Goal: Task Accomplishment & Management: Manage account settings

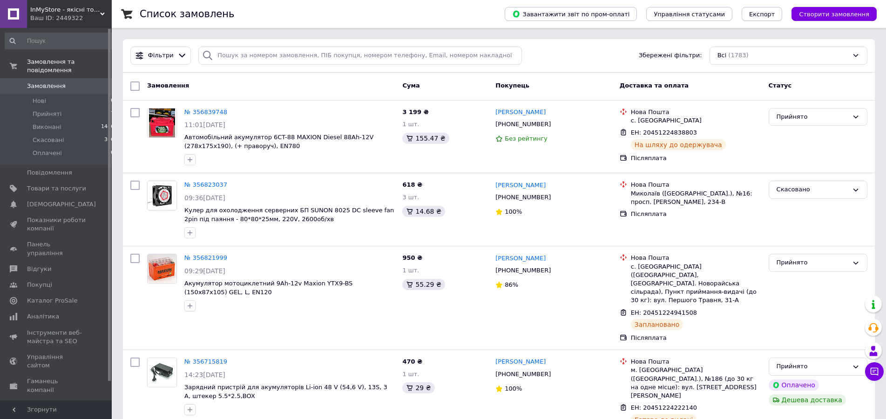
click at [775, 14] on span "Експорт" at bounding box center [762, 14] width 26 height 7
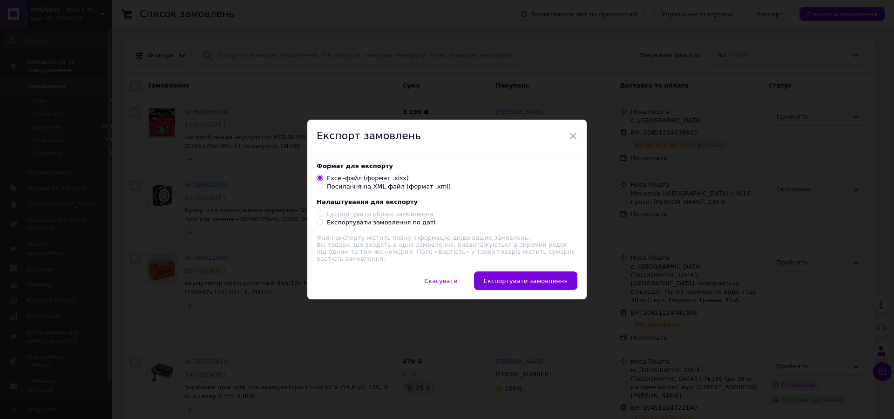
click at [381, 191] on div "Посилання на XML-файл (формат .xml)" at bounding box center [389, 187] width 124 height 8
click at [323, 189] on input "Посилання на XML-файл (формат .xml)" at bounding box center [320, 186] width 6 height 6
radio input "true"
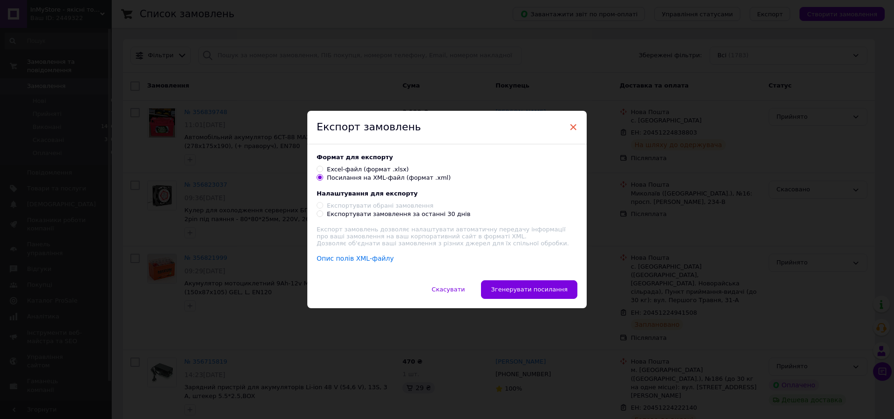
click at [569, 126] on span "×" at bounding box center [573, 127] width 8 height 16
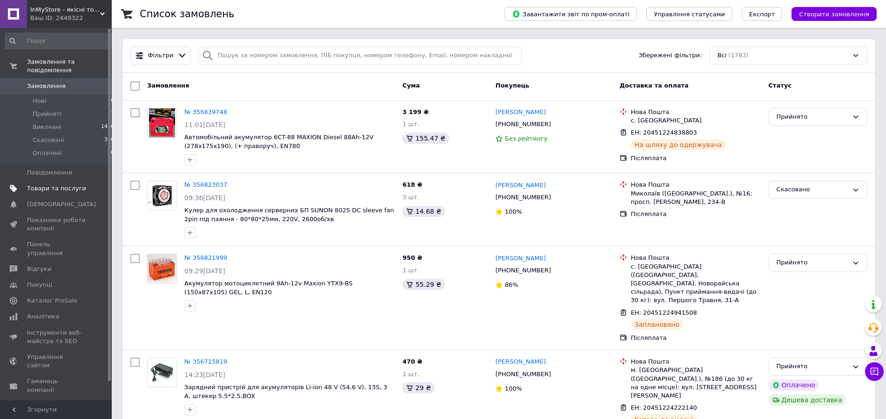
click at [65, 184] on span "Товари та послуги" at bounding box center [56, 188] width 59 height 8
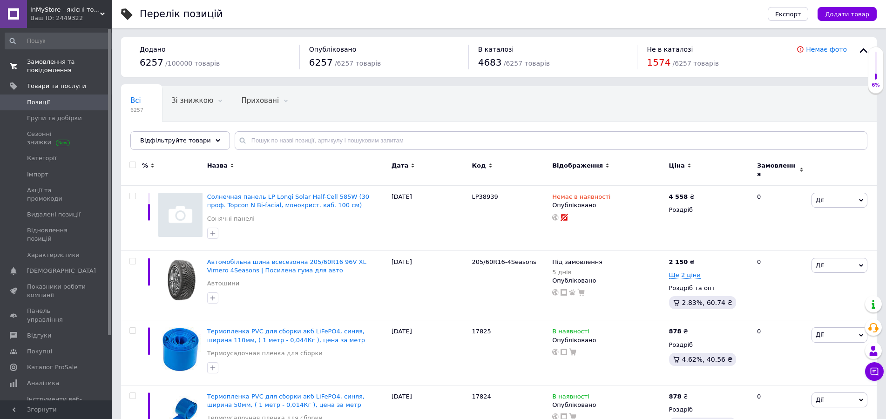
click at [59, 68] on span "Замовлення та повідомлення" at bounding box center [56, 66] width 59 height 17
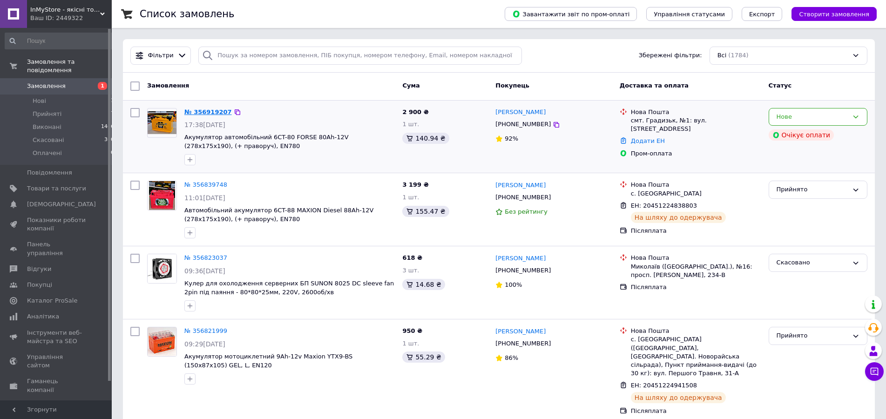
click at [210, 110] on link "№ 356919207" at bounding box center [208, 112] width 48 height 7
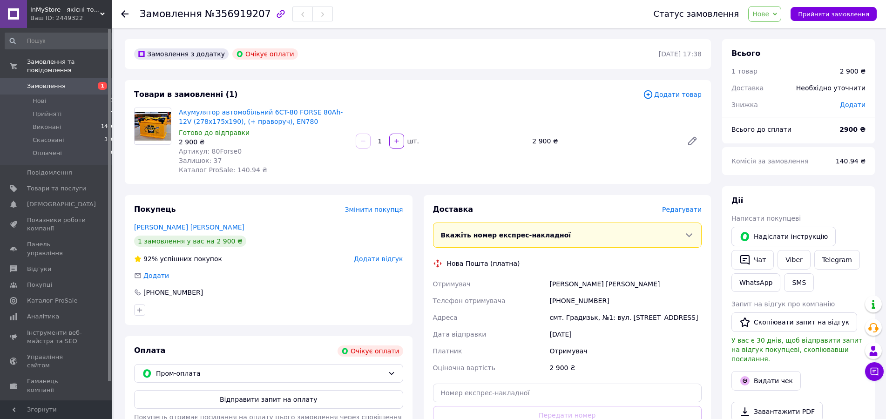
click at [125, 14] on use at bounding box center [124, 13] width 7 height 7
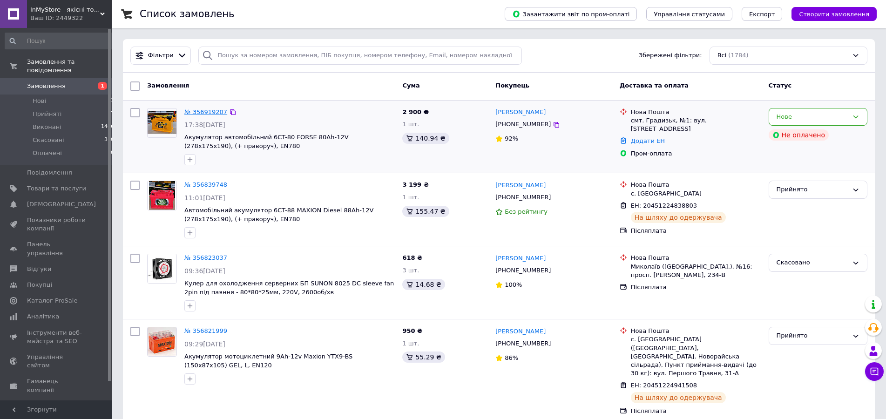
click at [206, 114] on link "№ 356919207" at bounding box center [205, 112] width 43 height 7
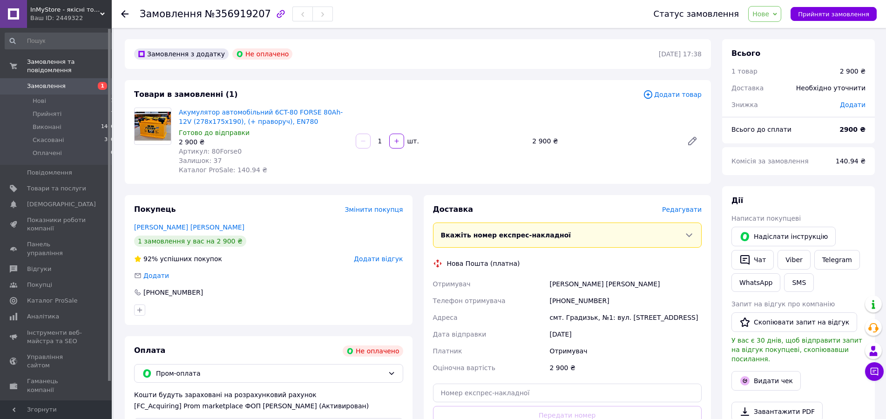
click at [126, 14] on use at bounding box center [124, 13] width 7 height 7
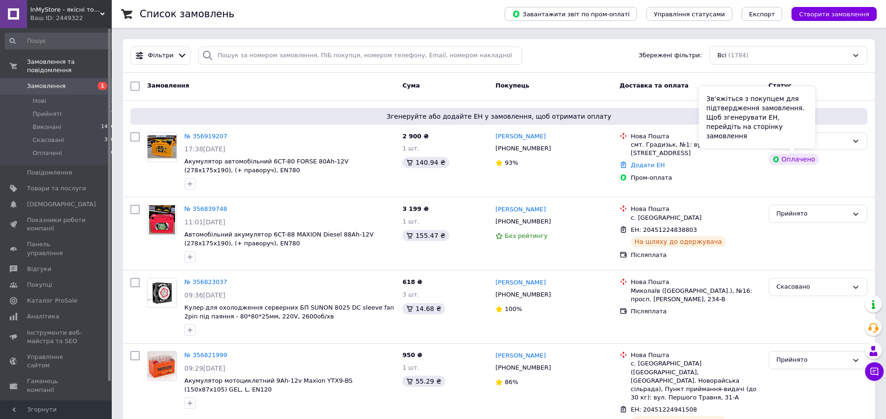
click at [812, 142] on div "Зв'яжіться з покупцем для підтвердження замовлення. Щоб згенерувати ЕН, перейді…" at bounding box center [757, 117] width 116 height 61
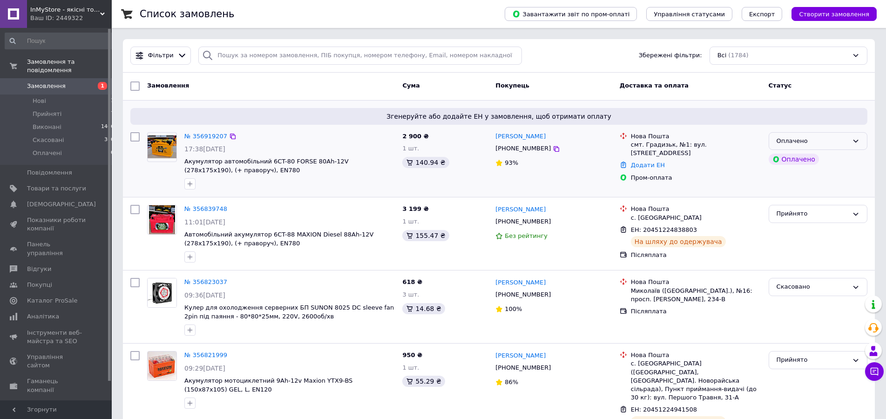
click at [851, 143] on div "Оплачено" at bounding box center [818, 141] width 99 height 18
click at [800, 159] on li "Прийнято" at bounding box center [818, 160] width 98 height 17
click at [196, 134] on link "№ 356919207" at bounding box center [205, 136] width 43 height 7
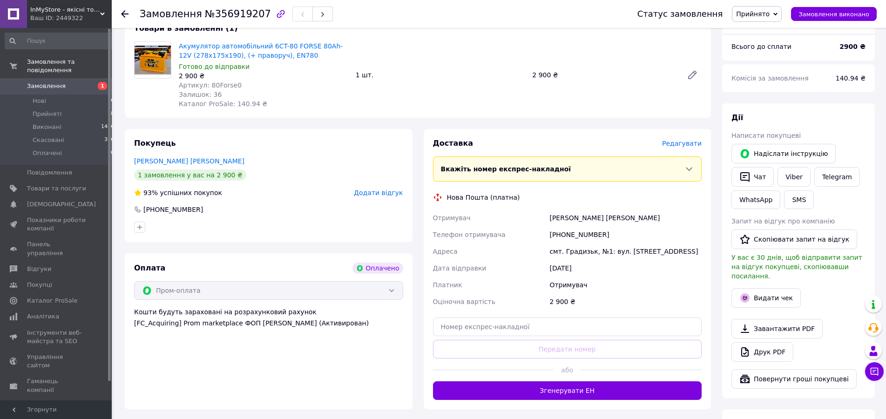
scroll to position [48, 0]
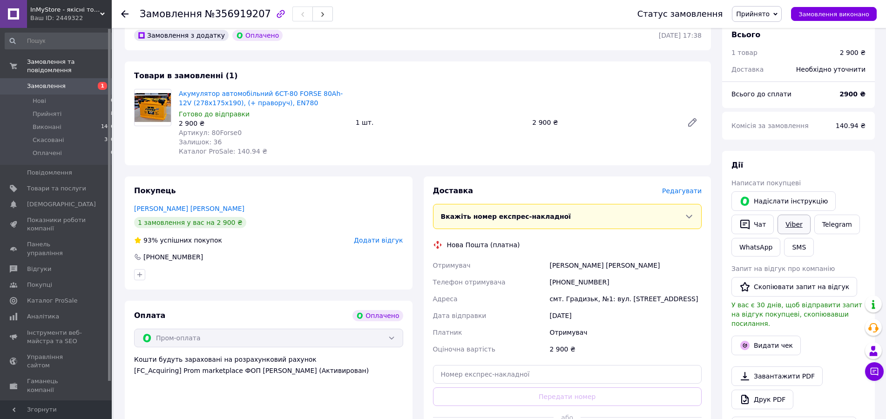
click at [790, 225] on link "Viber" at bounding box center [794, 225] width 33 height 20
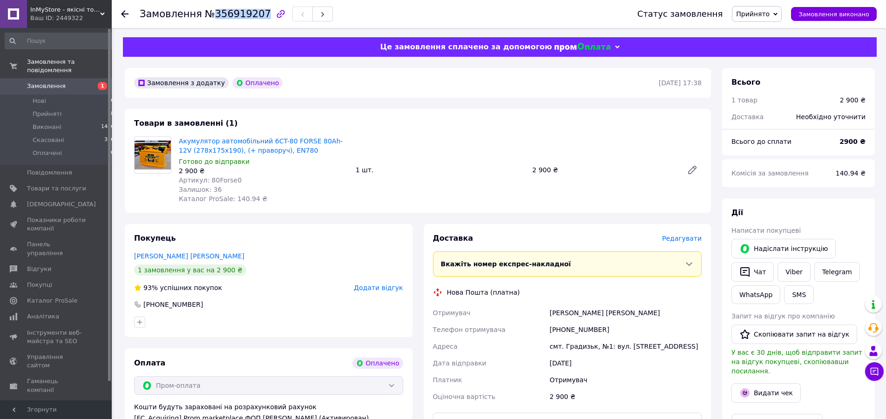
drag, startPoint x: 209, startPoint y: 17, endPoint x: 254, endPoint y: 14, distance: 45.3
click at [254, 14] on span "№356919207" at bounding box center [238, 13] width 66 height 11
copy span "356919207"
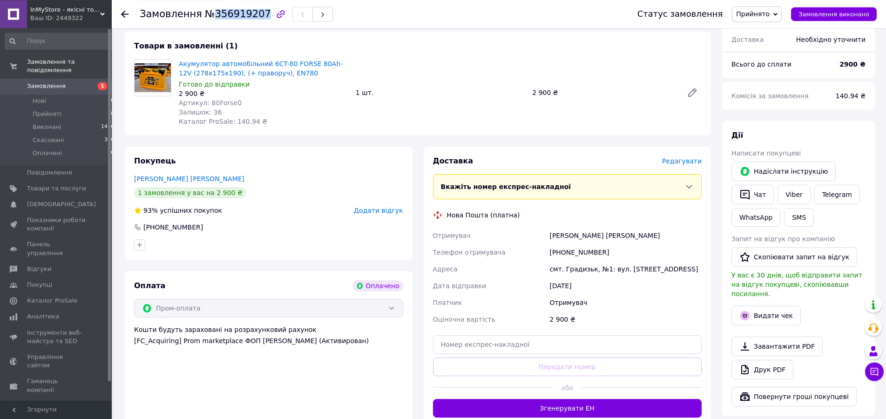
scroll to position [95, 0]
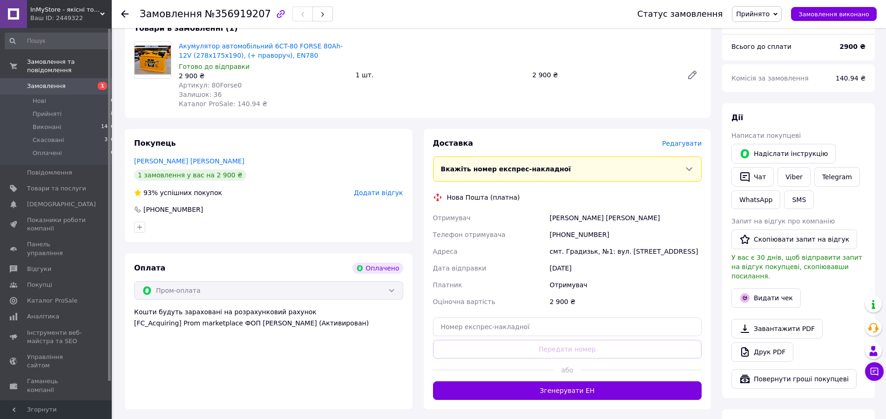
click at [551, 251] on div "смт. Градизьк, №1: вул. [STREET_ADDRESS]" at bounding box center [626, 251] width 156 height 17
drag, startPoint x: 550, startPoint y: 251, endPoint x: 657, endPoint y: 249, distance: 106.7
click at [657, 249] on div "смт. Градизьк, №1: вул. [STREET_ADDRESS]" at bounding box center [626, 251] width 156 height 17
copy div "смт. Градизьк, №1: вул. [STREET_ADDRESS]"
drag, startPoint x: 550, startPoint y: 219, endPoint x: 621, endPoint y: 216, distance: 70.4
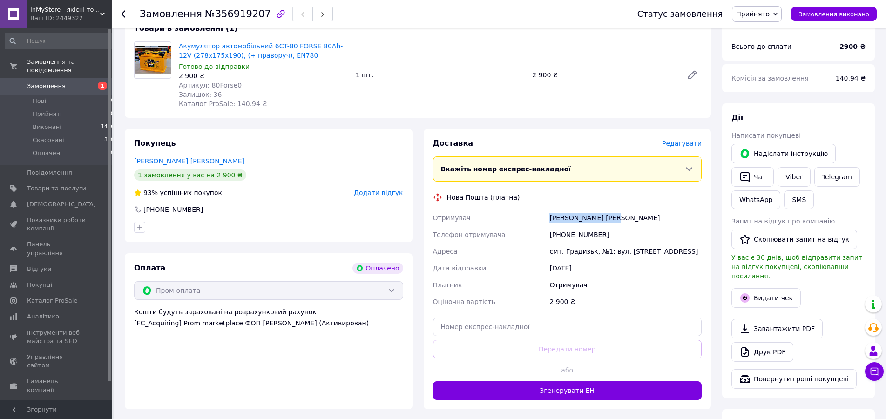
click at [621, 216] on div "Дорощенкова Анжела" at bounding box center [626, 218] width 156 height 17
copy div "Дорощенкова Анжела"
drag, startPoint x: 598, startPoint y: 236, endPoint x: 553, endPoint y: 237, distance: 45.2
click at [553, 237] on div "[PHONE_NUMBER]" at bounding box center [626, 234] width 156 height 17
copy div "380987604886"
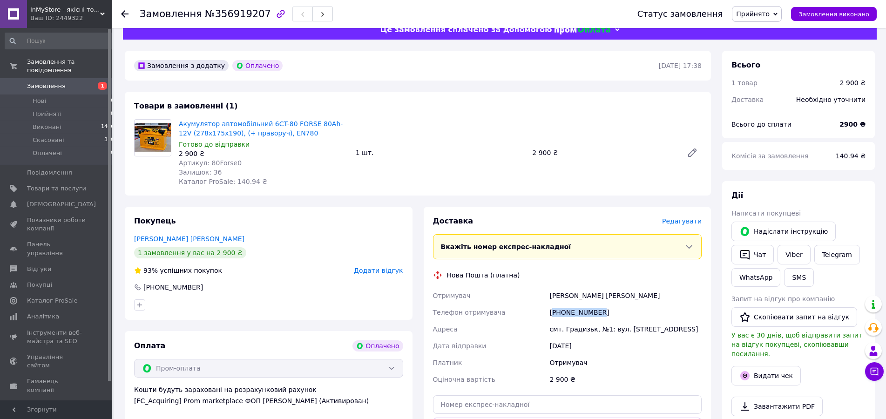
scroll to position [0, 0]
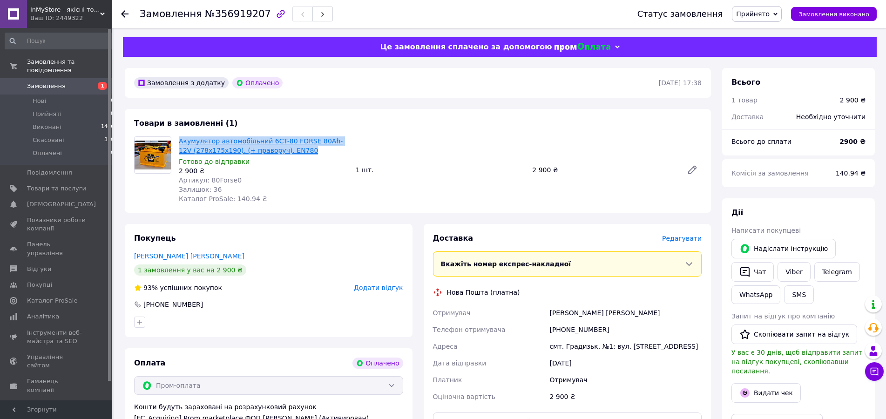
drag, startPoint x: 286, startPoint y: 152, endPoint x: 180, endPoint y: 139, distance: 106.9
click at [180, 139] on span "Акумулятор автомобільний 6CT-80 FORSE 80Ah-12V (278х175х190), (+ праворуч), EN7…" at bounding box center [264, 145] width 170 height 19
copy link "Акумулятор автомобільний 6CT-80 FORSE 80Ah-12V (278х175х190), (+ праворуч), EN7…"
click at [124, 13] on icon at bounding box center [124, 13] width 7 height 7
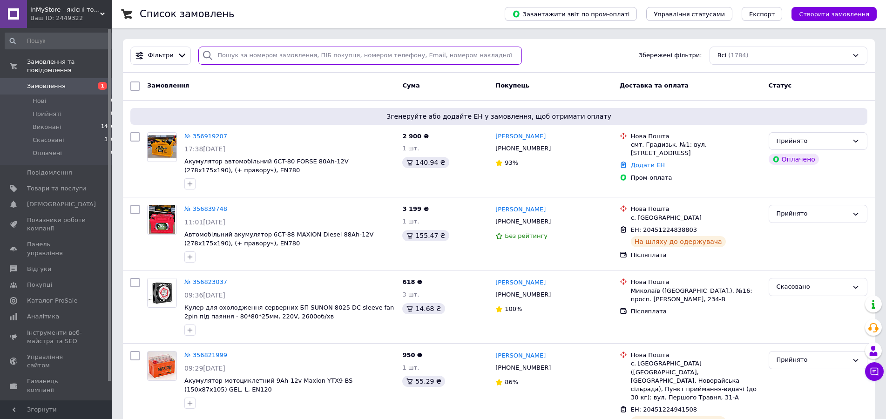
click at [262, 55] on input "search" at bounding box center [360, 56] width 324 height 18
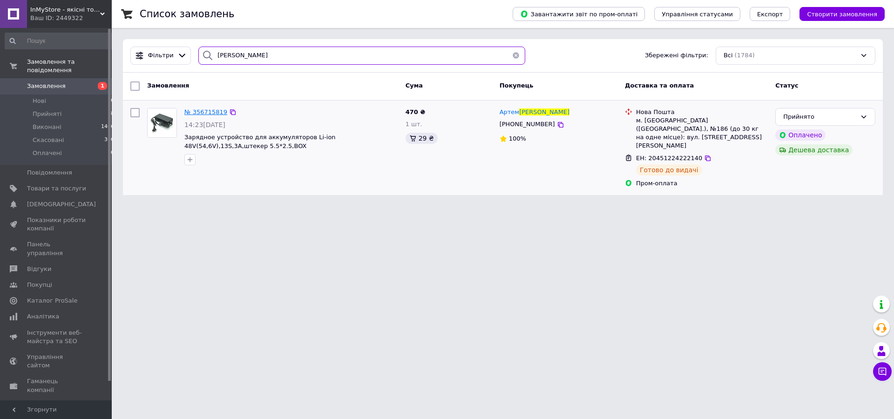
type input "[PERSON_NAME]"
click at [206, 111] on span "№ 356715819" at bounding box center [205, 112] width 43 height 7
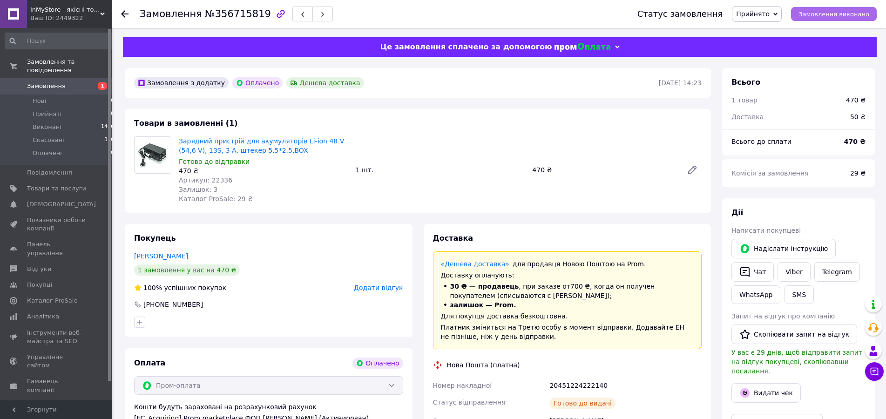
click at [829, 15] on span "Замовлення виконано" at bounding box center [834, 14] width 71 height 7
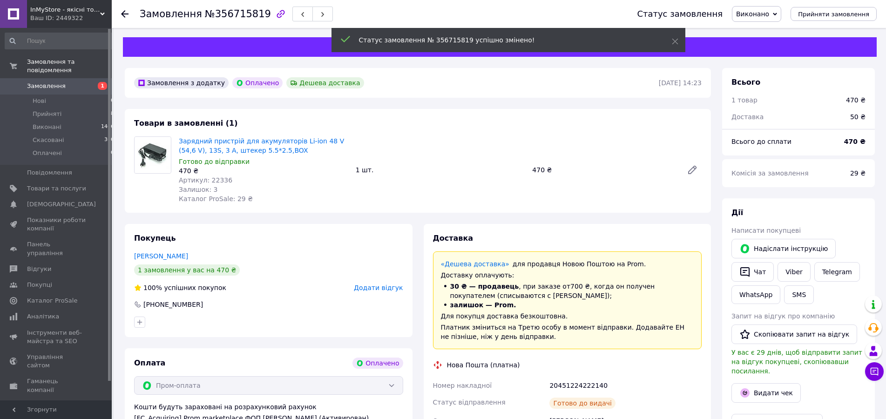
click at [383, 288] on span "Додати відгук" at bounding box center [378, 287] width 49 height 7
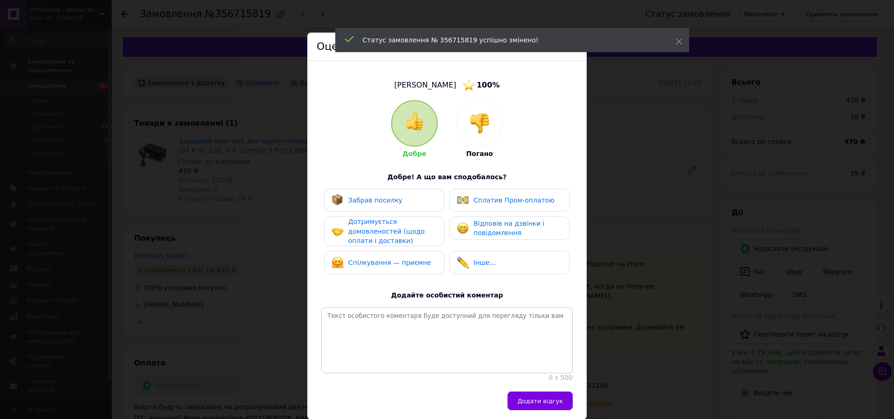
click at [395, 197] on div "Забрав посилку" at bounding box center [385, 200] width 106 height 12
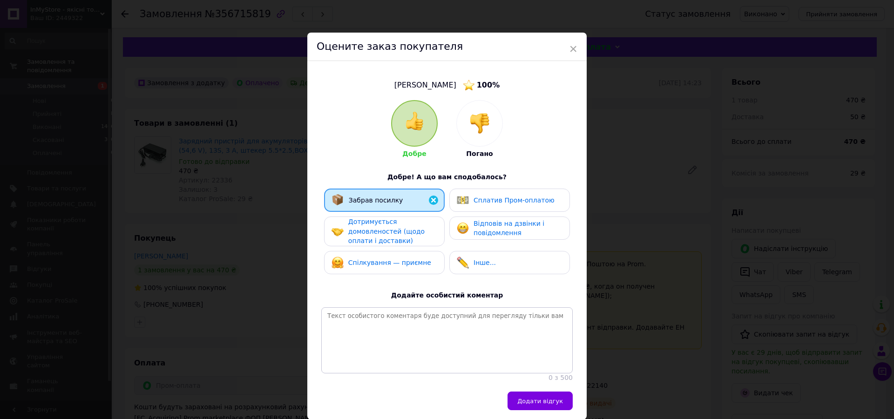
click at [380, 239] on span "Дотримується домовленостей (щодо оплати і доставки)" at bounding box center [386, 231] width 76 height 27
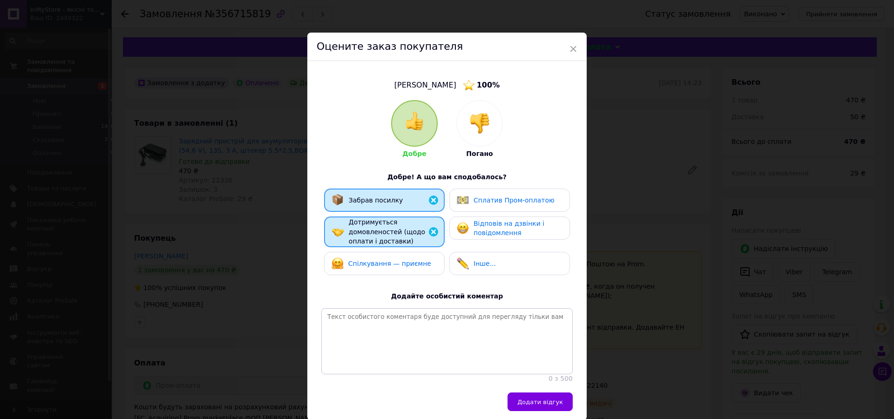
click at [390, 262] on span "Спілкування — приємне" at bounding box center [389, 263] width 83 height 7
click at [497, 197] on span "Сплатив Пром-оплатою" at bounding box center [514, 200] width 81 height 7
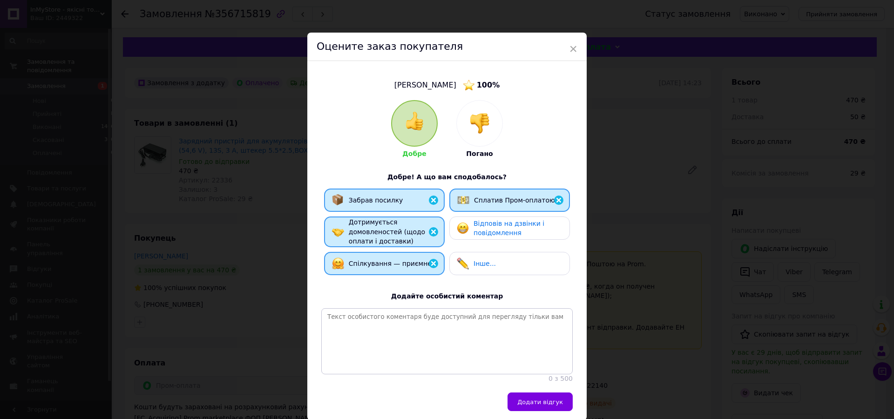
click at [493, 231] on span "Відповів на дзвінки і повідомлення" at bounding box center [509, 228] width 71 height 17
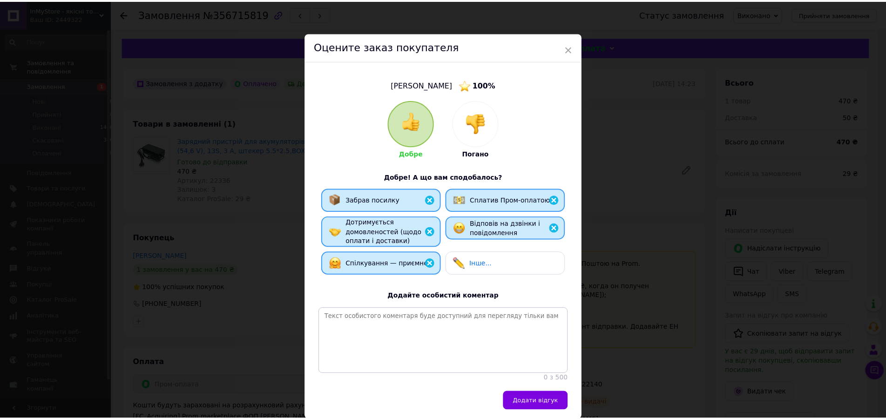
scroll to position [53, 0]
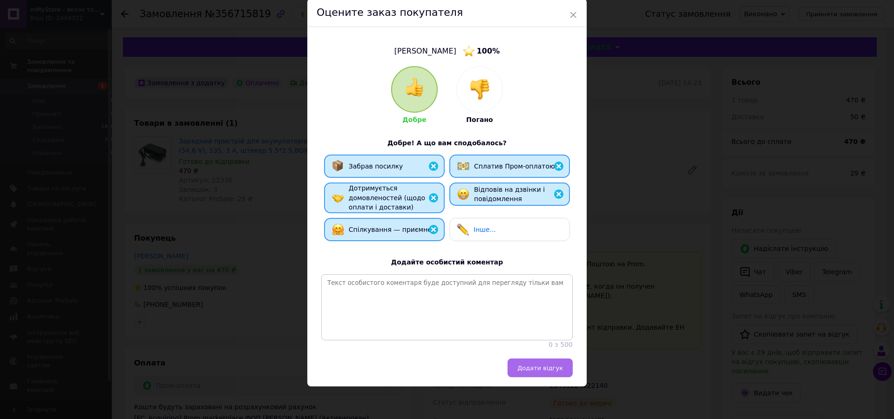
click at [537, 371] on span "Додати відгук" at bounding box center [540, 368] width 46 height 7
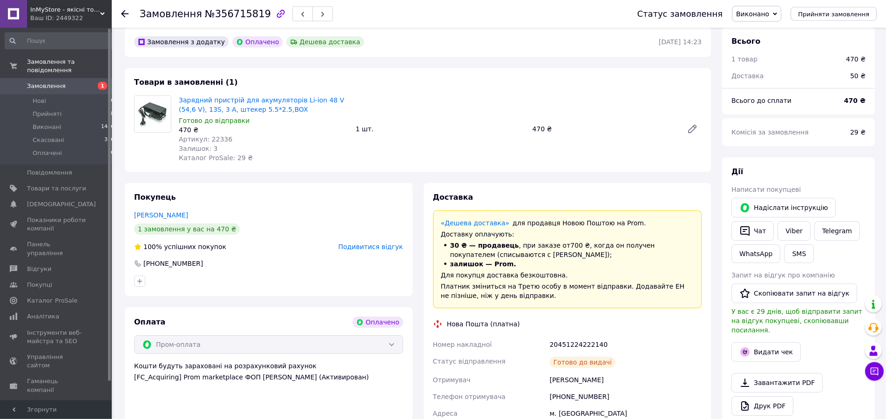
scroll to position [95, 0]
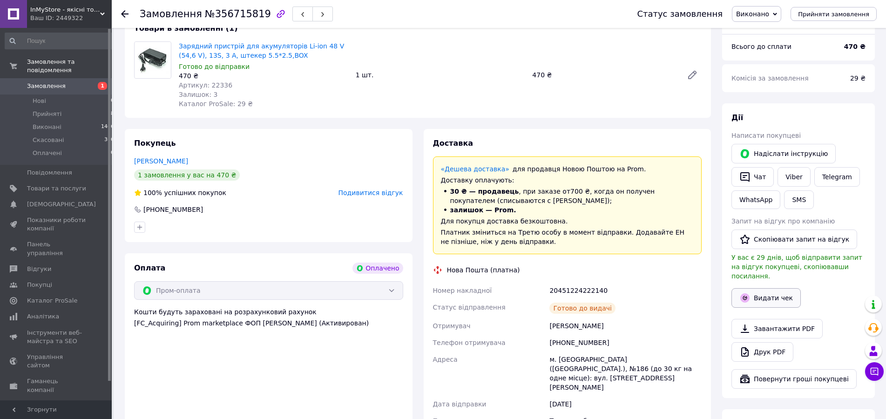
click at [770, 288] on button "Видати чек" at bounding box center [766, 298] width 69 height 20
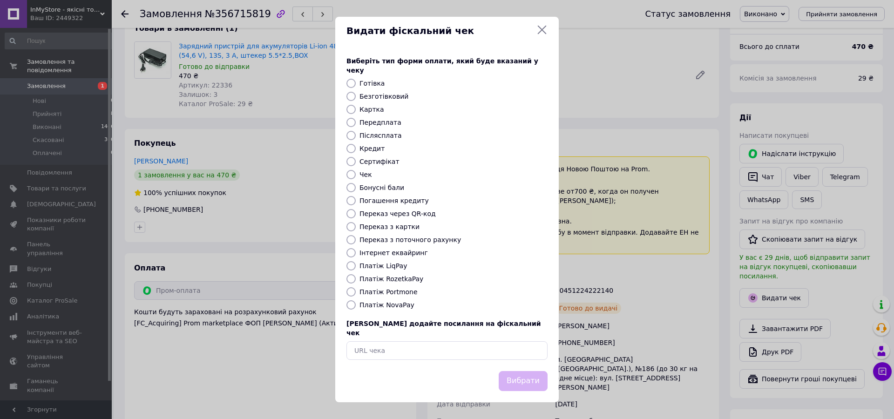
click at [352, 280] on input "Платіж RozetkaPay" at bounding box center [350, 278] width 9 height 9
radio input "true"
click at [532, 371] on button "Вибрати" at bounding box center [523, 381] width 49 height 20
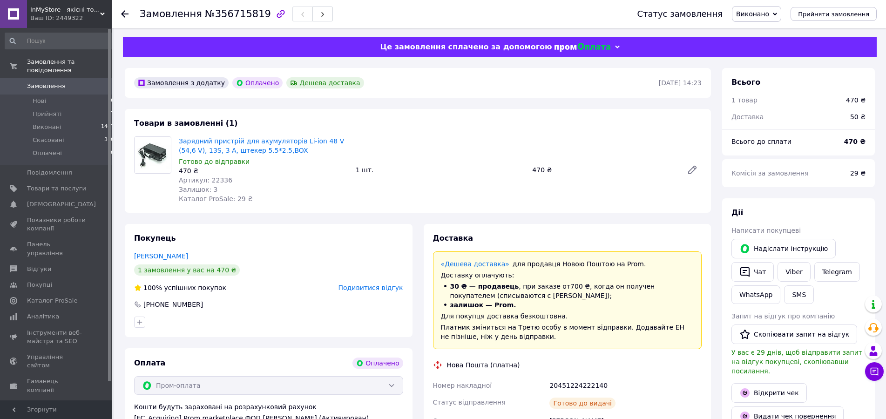
click at [126, 12] on icon at bounding box center [124, 13] width 7 height 7
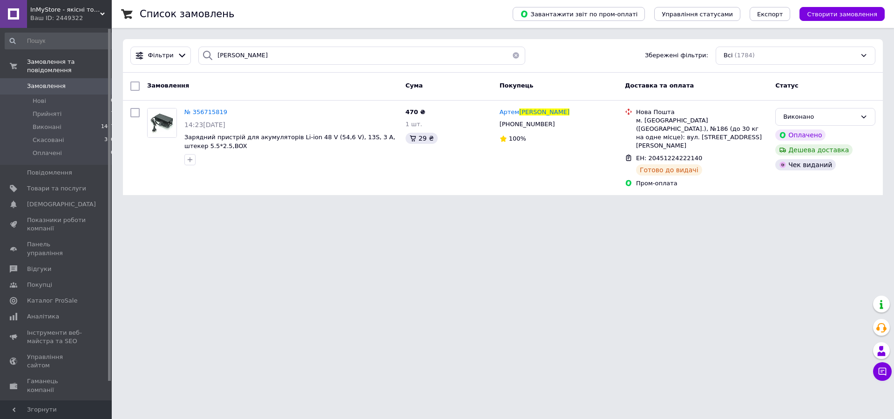
click at [513, 55] on button "button" at bounding box center [516, 56] width 19 height 18
